Goal: Register for event/course

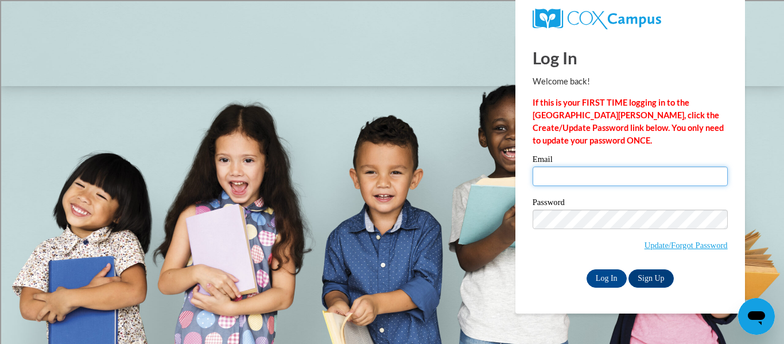
type input "asiebers@marinette.k12.wi.us"
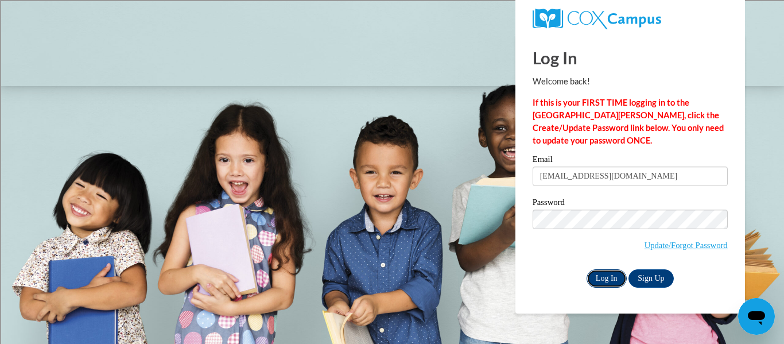
click at [605, 283] on input "Log In" at bounding box center [607, 278] width 40 height 18
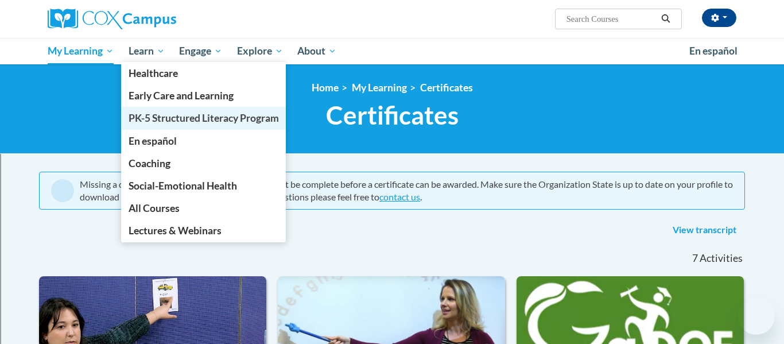
scroll to position [82, 0]
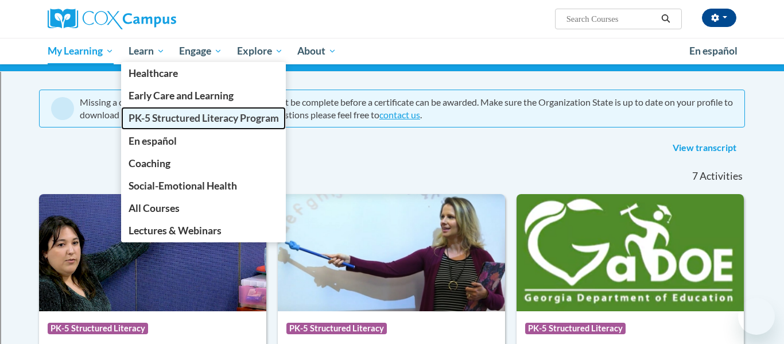
click at [158, 119] on span "PK-5 Structured Literacy Program" at bounding box center [204, 118] width 150 height 12
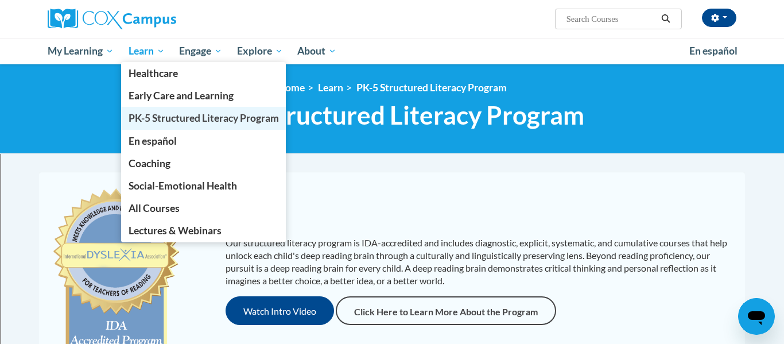
click at [166, 117] on span "PK-5 Structured Literacy Program" at bounding box center [204, 118] width 150 height 12
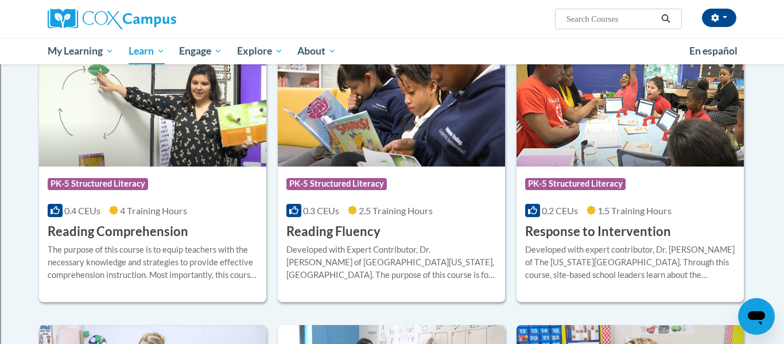
scroll to position [957, 0]
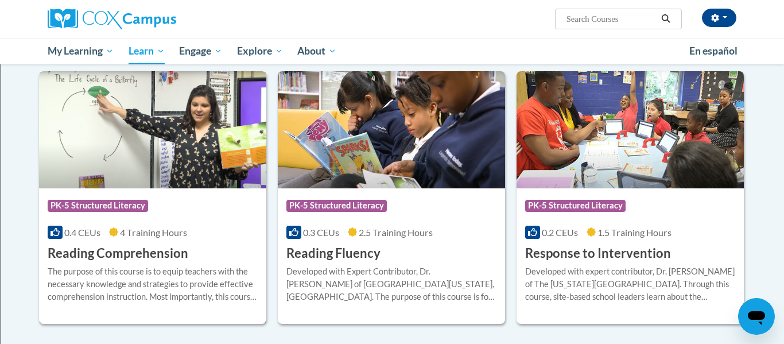
click at [96, 247] on h3 "Reading Comprehension" at bounding box center [118, 254] width 141 height 18
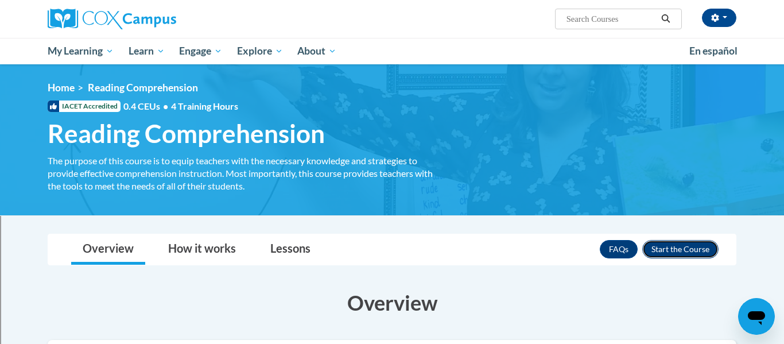
click at [672, 252] on button "Enroll" at bounding box center [680, 249] width 76 height 18
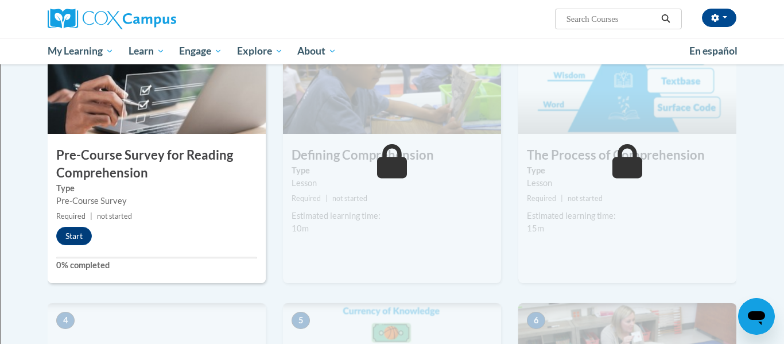
scroll to position [298, 0]
click at [77, 239] on button "Start" at bounding box center [74, 235] width 36 height 18
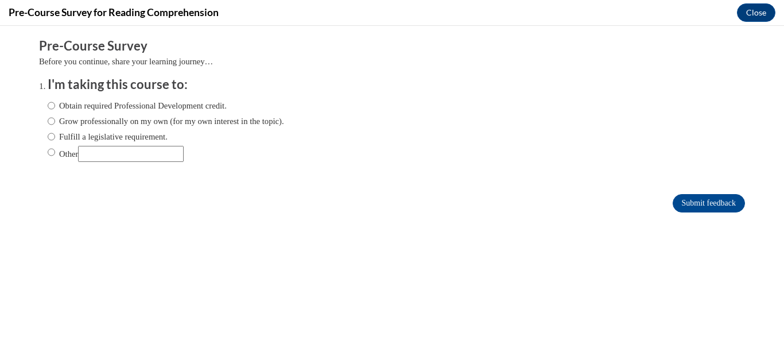
scroll to position [0, 0]
click at [49, 137] on input "Fulfill a legislative requirement." at bounding box center [51, 136] width 7 height 13
radio input "true"
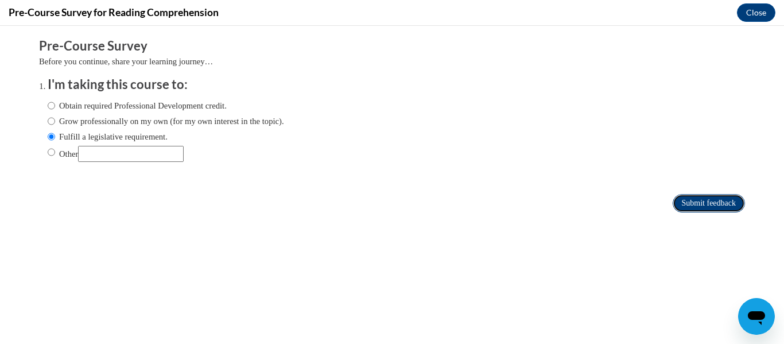
click at [710, 201] on input "Submit feedback" at bounding box center [709, 203] width 72 height 18
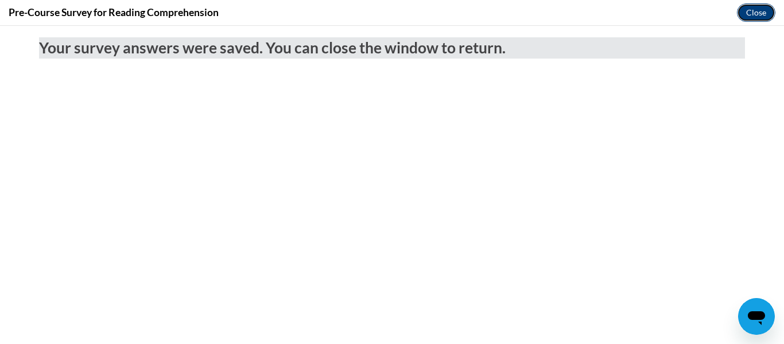
click at [742, 21] on button "Close" at bounding box center [756, 12] width 38 height 18
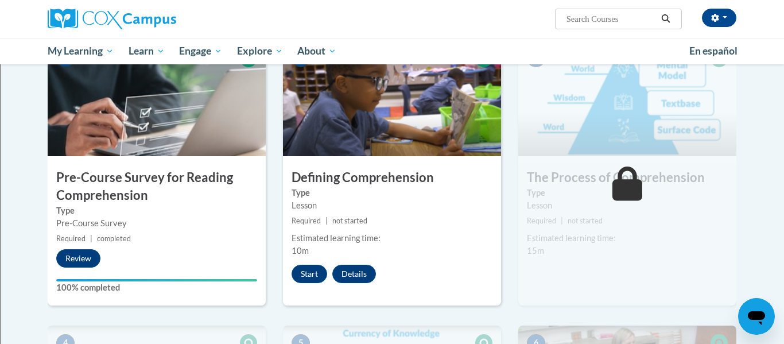
scroll to position [276, 0]
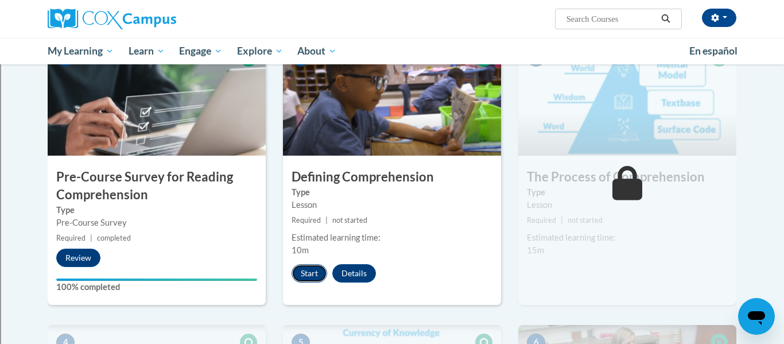
click at [300, 277] on button "Start" at bounding box center [310, 273] width 36 height 18
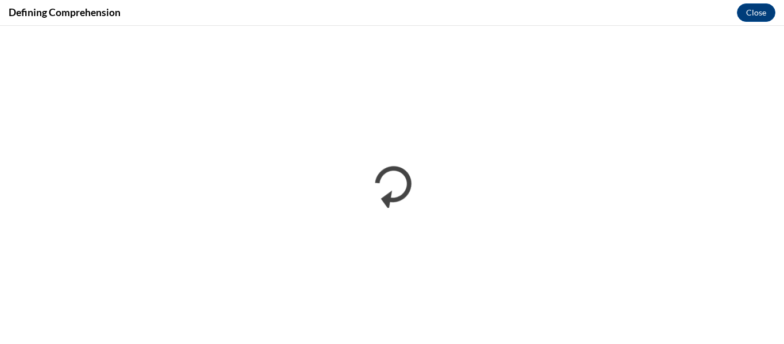
scroll to position [0, 0]
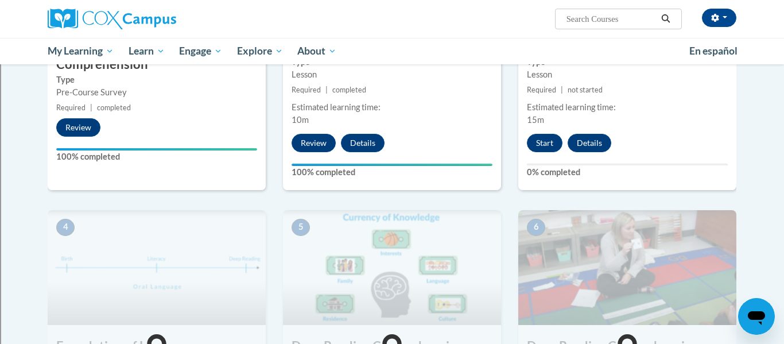
scroll to position [397, 0]
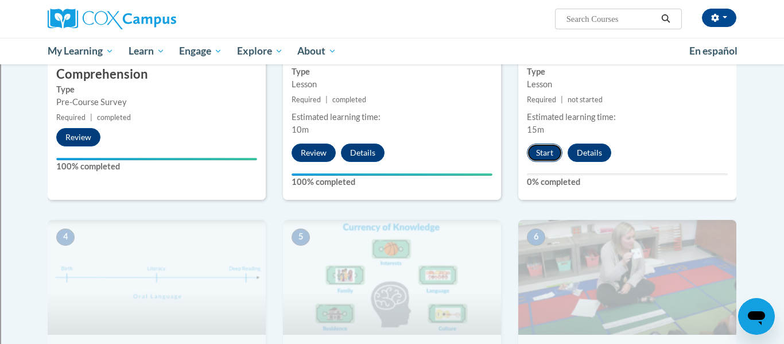
click at [537, 155] on button "Start" at bounding box center [545, 153] width 36 height 18
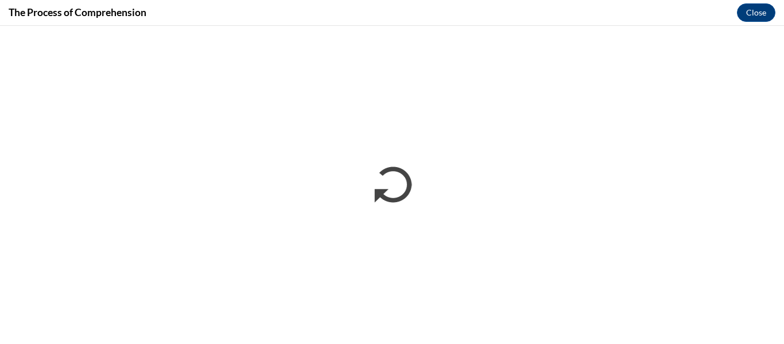
scroll to position [0, 0]
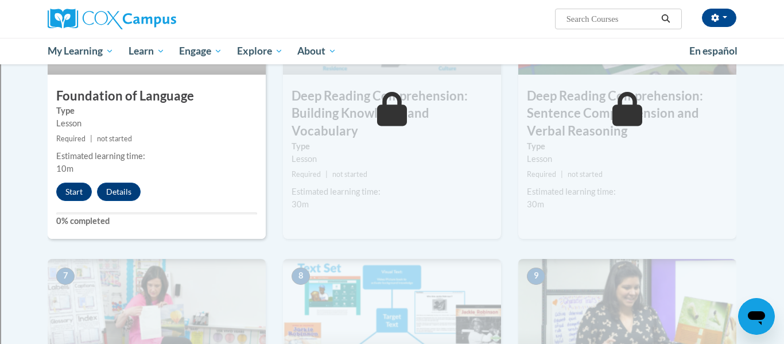
scroll to position [658, 0]
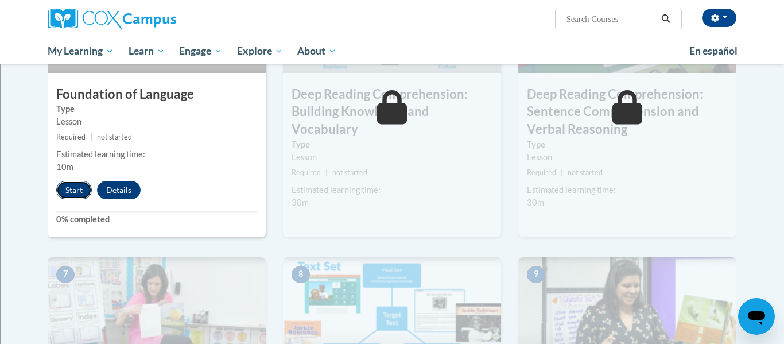
click at [80, 187] on button "Start" at bounding box center [74, 190] width 36 height 18
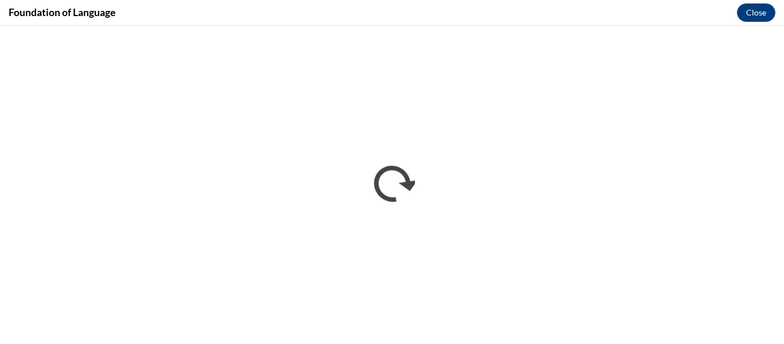
scroll to position [0, 0]
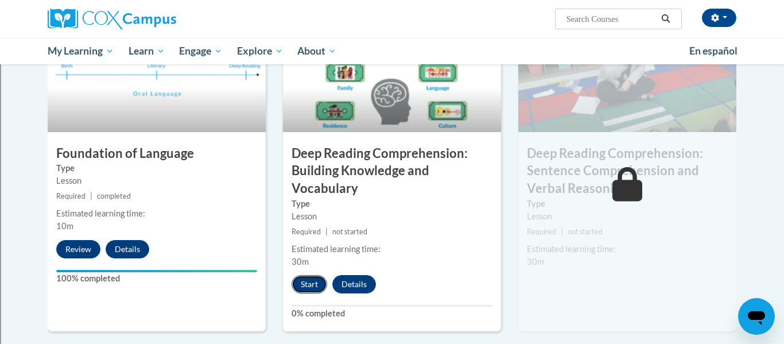
click at [309, 289] on button "Start" at bounding box center [310, 284] width 36 height 18
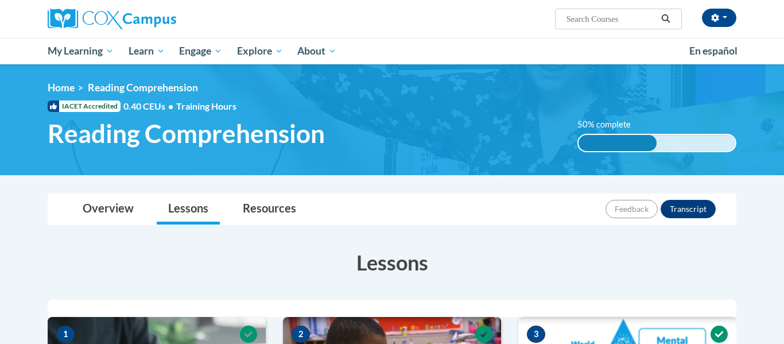
scroll to position [649, 0]
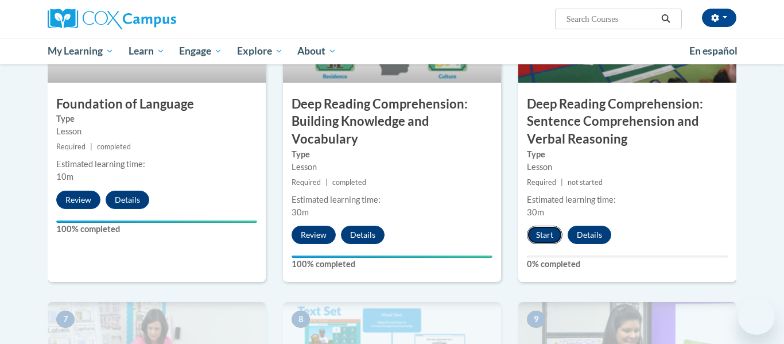
click at [535, 226] on button "Start" at bounding box center [545, 235] width 36 height 18
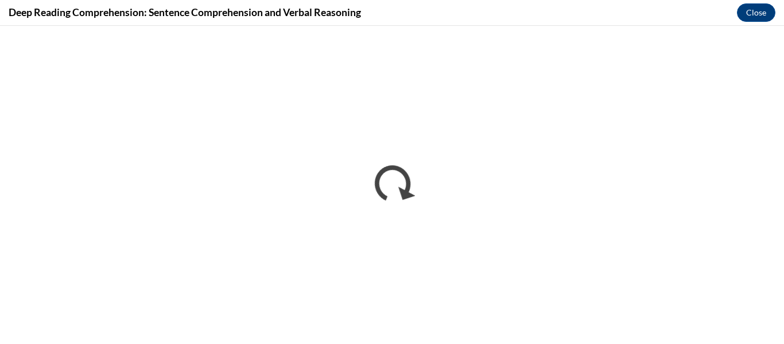
scroll to position [0, 0]
